Goal: Information Seeking & Learning: Compare options

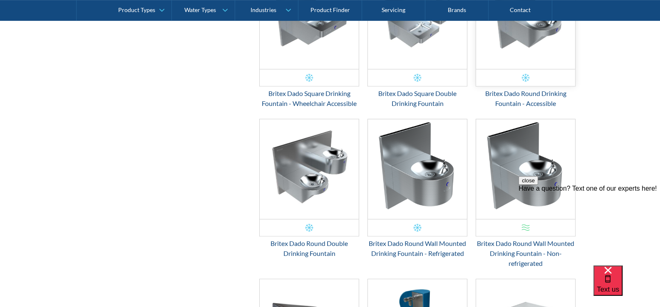
scroll to position [569, 0]
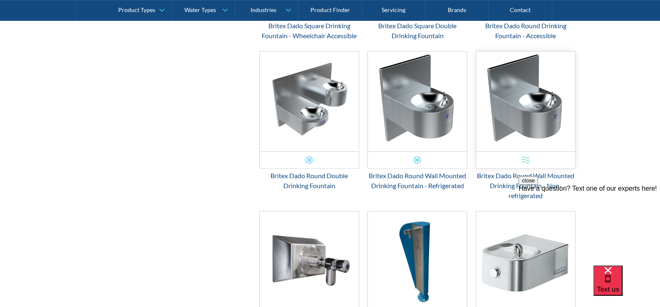
click at [525, 101] on img "Email Form 3" at bounding box center [525, 102] width 99 height 100
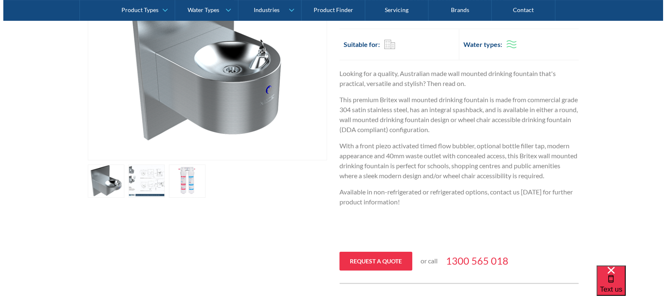
scroll to position [250, 0]
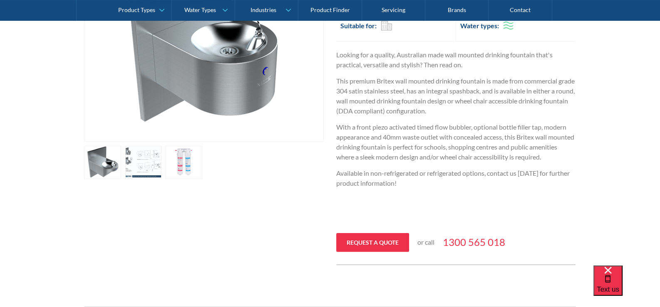
click at [156, 158] on link "open lightbox" at bounding box center [143, 162] width 37 height 33
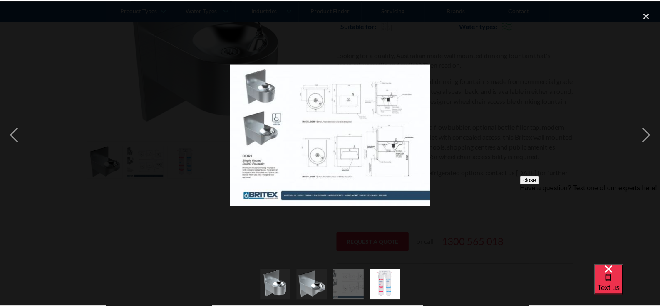
scroll to position [0, 0]
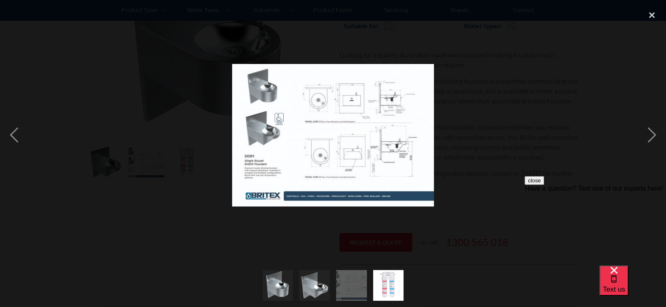
click at [418, 158] on img at bounding box center [333, 135] width 202 height 143
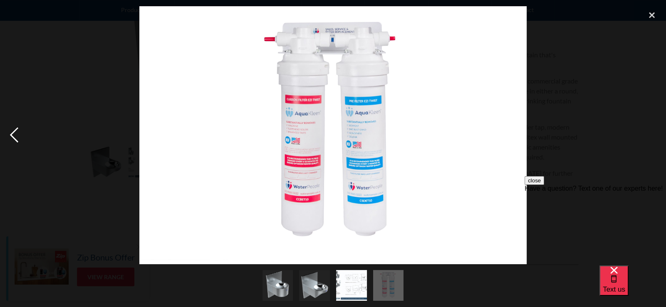
click at [12, 133] on div "previous image" at bounding box center [14, 135] width 28 height 258
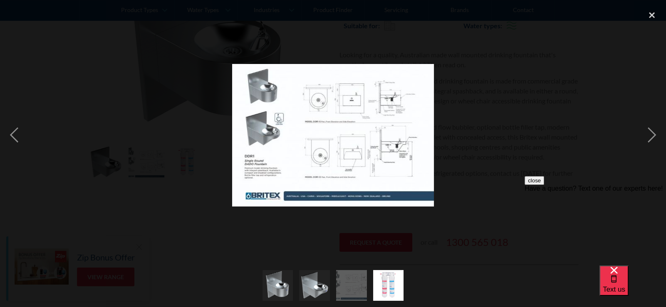
click at [438, 266] on div at bounding box center [333, 286] width 666 height 43
click at [473, 224] on div at bounding box center [333, 135] width 666 height 258
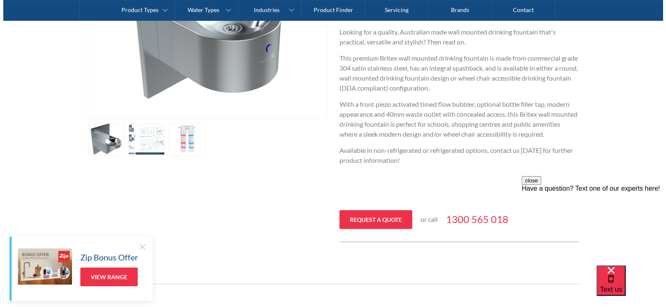
scroll to position [248, 0]
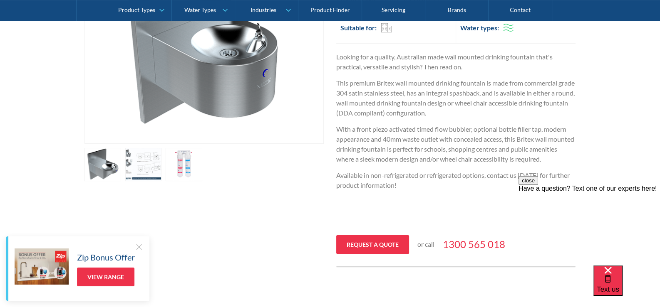
click at [156, 166] on link "open lightbox" at bounding box center [143, 164] width 37 height 33
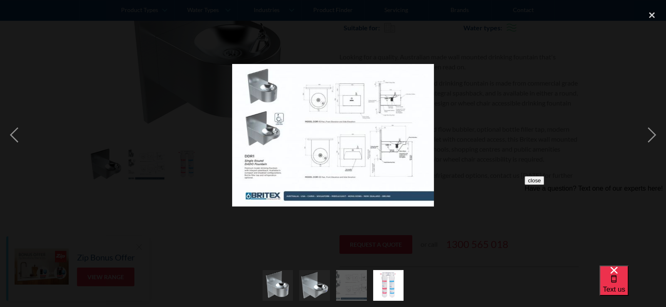
click at [479, 158] on div at bounding box center [333, 135] width 666 height 258
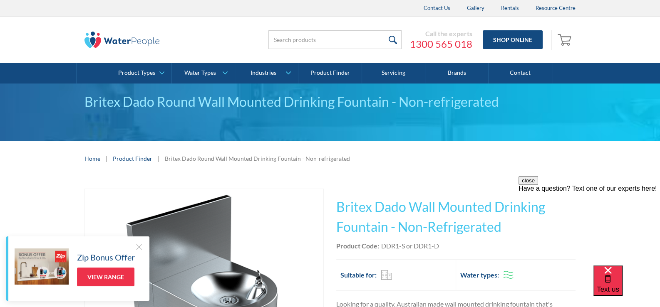
scroll to position [0, 0]
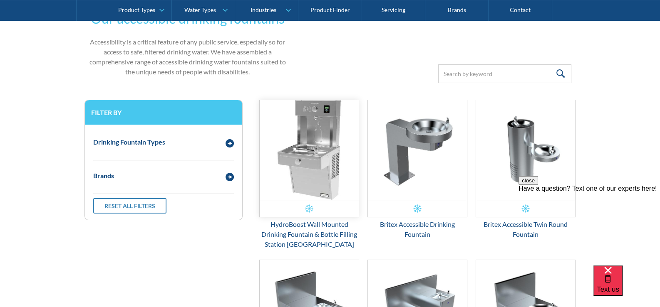
click at [317, 161] on img "Email Form 3" at bounding box center [309, 150] width 99 height 100
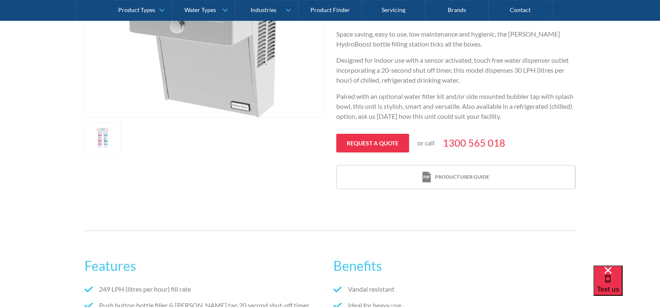
scroll to position [374, 0]
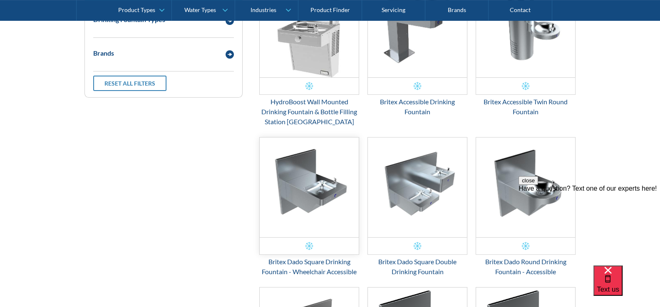
scroll to position [334, 0]
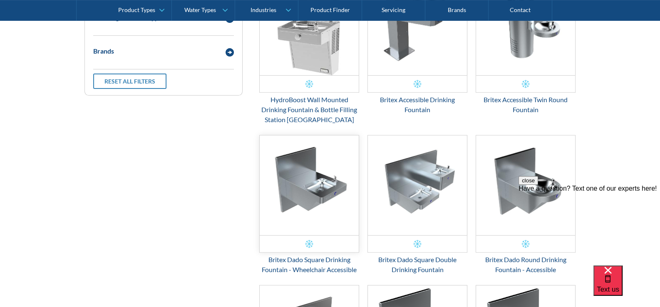
click at [317, 184] on img "Email Form 3" at bounding box center [309, 186] width 99 height 100
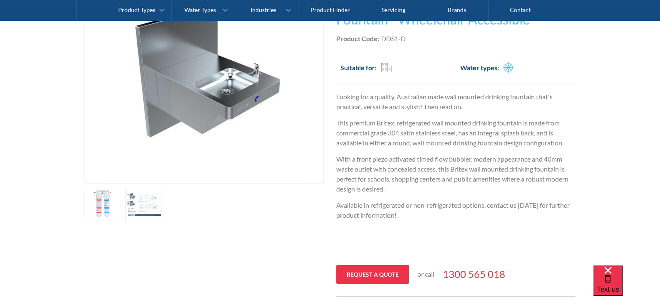
scroll to position [208, 0]
click at [153, 200] on link "open lightbox" at bounding box center [143, 204] width 37 height 33
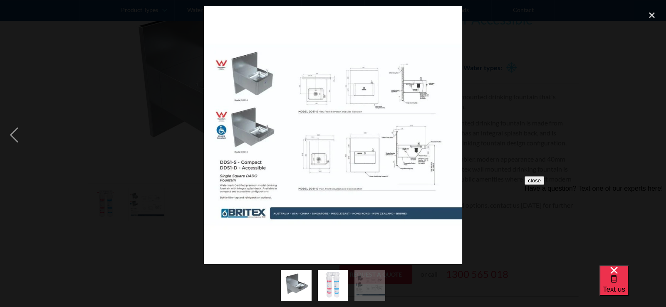
scroll to position [0, 0]
click at [425, 173] on img at bounding box center [333, 135] width 258 height 258
